Goal: Task Accomplishment & Management: Use online tool/utility

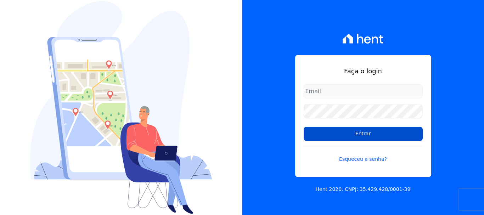
type input "[EMAIL_ADDRESS][DOMAIN_NAME]"
click at [342, 138] on input "Entrar" at bounding box center [363, 134] width 119 height 14
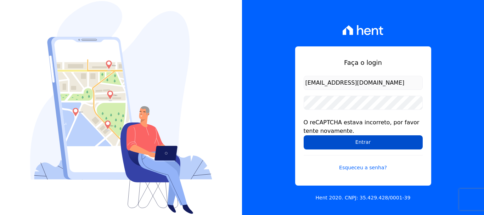
click at [328, 137] on input "Entrar" at bounding box center [363, 142] width 119 height 14
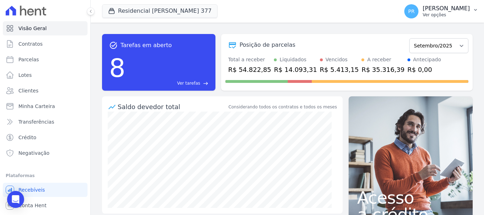
click at [467, 14] on p "Ver opções" at bounding box center [446, 15] width 47 height 6
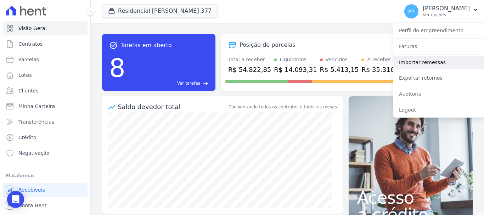
click at [416, 60] on link "Importar remessas" at bounding box center [438, 62] width 91 height 13
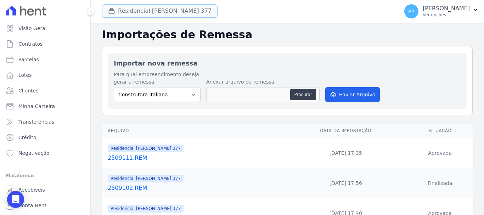
click at [136, 8] on button "Residencial [PERSON_NAME] 377" at bounding box center [159, 10] width 115 height 13
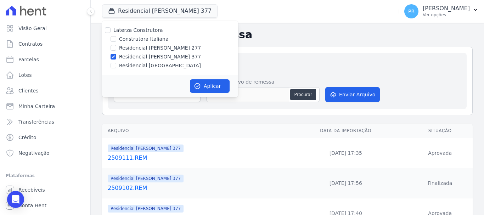
click at [132, 30] on label "Laterza Construtora" at bounding box center [138, 30] width 50 height 6
click at [111, 30] on input "Laterza Construtora" at bounding box center [108, 30] width 6 height 6
checkbox input "true"
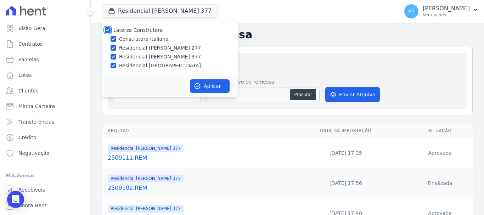
checkbox input "true"
click at [132, 30] on label "Laterza Construtora" at bounding box center [138, 30] width 50 height 6
click at [111, 30] on input "Laterza Construtora" at bounding box center [108, 30] width 6 height 6
checkbox input "false"
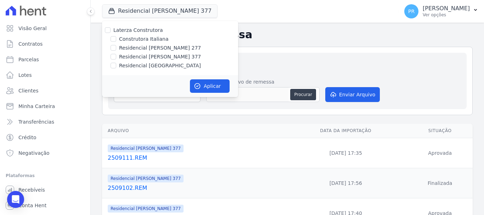
checkbox input "false"
click at [134, 39] on label "Construtora Italiana" at bounding box center [143, 38] width 49 height 7
click at [116, 39] on input "Construtora Italiana" at bounding box center [114, 39] width 6 height 6
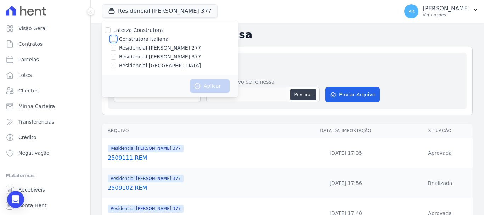
checkbox input "true"
click at [198, 86] on icon "button" at bounding box center [197, 86] width 5 height 5
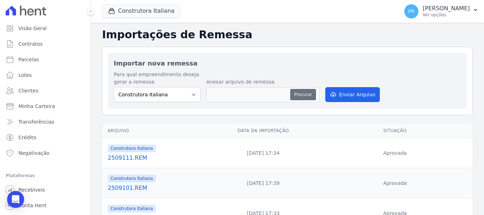
click at [301, 97] on button "Procurar" at bounding box center [303, 94] width 26 height 11
type input "2509121.REM"
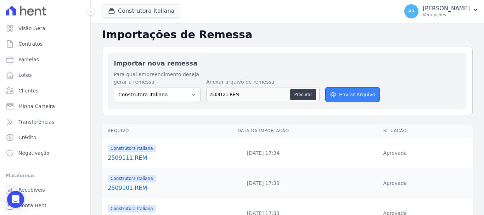
click at [351, 91] on button "Enviar Arquivo" at bounding box center [352, 94] width 55 height 15
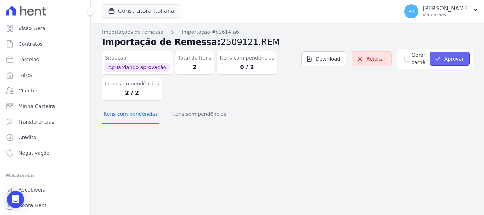
click at [451, 63] on button "Aprovar" at bounding box center [450, 58] width 40 height 13
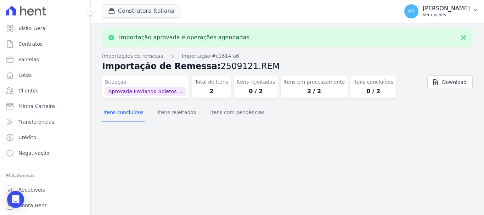
click at [435, 10] on p "[PERSON_NAME]" at bounding box center [446, 8] width 47 height 7
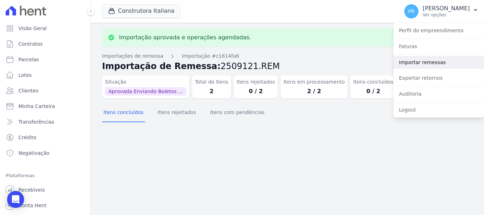
click at [417, 57] on link "Importar remessas" at bounding box center [438, 62] width 91 height 13
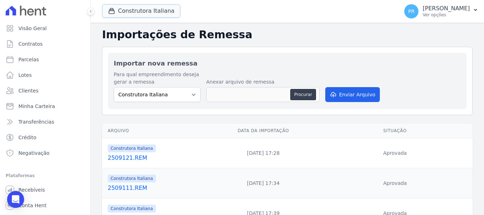
click at [146, 11] on button "Construtora Italiana" at bounding box center [141, 10] width 78 height 13
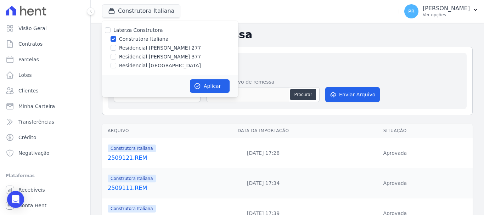
click at [141, 37] on label "Construtora Italiana" at bounding box center [143, 38] width 49 height 7
click at [116, 37] on input "Construtora Italiana" at bounding box center [114, 39] width 6 height 6
checkbox input "false"
click at [158, 49] on label "Residencial [PERSON_NAME] 277" at bounding box center [160, 47] width 82 height 7
click at [116, 49] on input "Residencial [PERSON_NAME] 277" at bounding box center [114, 48] width 6 height 6
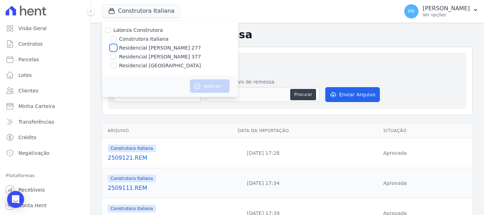
checkbox input "true"
click at [208, 86] on button "Aplicar" at bounding box center [210, 85] width 40 height 13
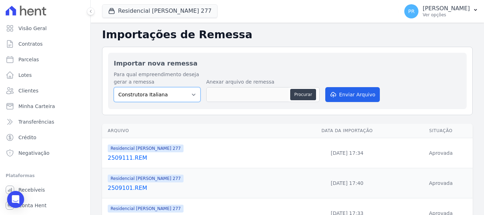
drag, startPoint x: 184, startPoint y: 98, endPoint x: 183, endPoint y: 101, distance: 3.6
click at [184, 98] on select "Construtora Italiana Residencial Maria da Glória 277 Residencial Maria da Glóri…" at bounding box center [157, 94] width 87 height 15
select select "7d698934-b935-4dc9-aa46-576f3138731b"
click at [114, 87] on select "Construtora Italiana Residencial Maria da Glória 277 Residencial Maria da Glóri…" at bounding box center [157, 94] width 87 height 15
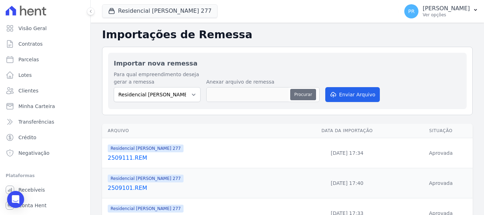
click at [298, 92] on button "Procurar" at bounding box center [303, 94] width 26 height 11
type input "2509121.REM"
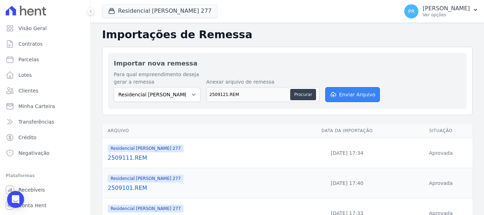
click at [354, 91] on button "Enviar Arquivo" at bounding box center [352, 94] width 55 height 15
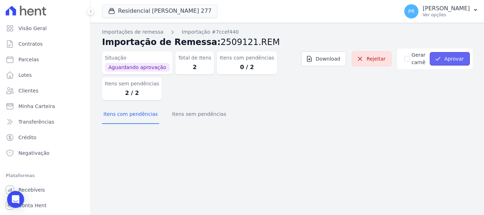
click at [443, 61] on button "Aprovar" at bounding box center [450, 58] width 40 height 13
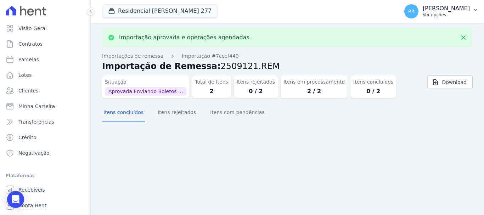
click at [418, 13] on span "PR" at bounding box center [411, 11] width 14 height 14
